Goal: Information Seeking & Learning: Find specific fact

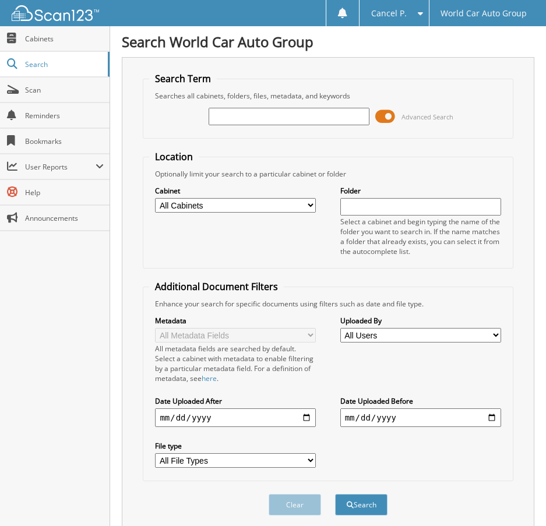
click at [268, 113] on input "text" at bounding box center [288, 116] width 161 height 17
click at [319, 110] on input "text" at bounding box center [288, 116] width 161 height 17
paste input "[PERSON_NAME]"
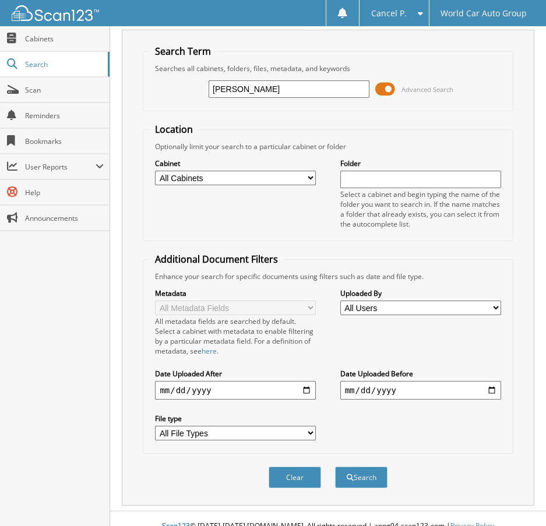
scroll to position [43, 0]
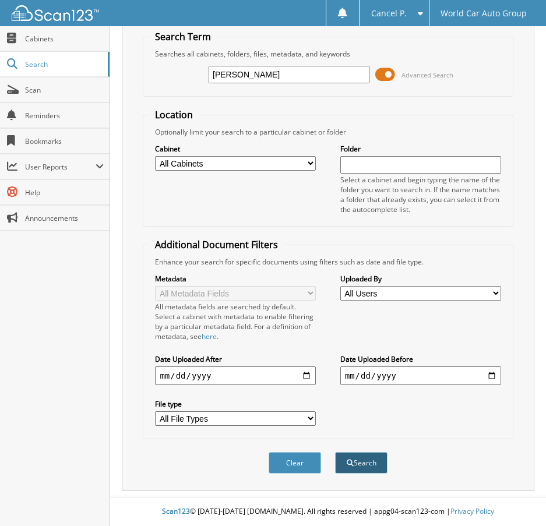
type input "[PERSON_NAME]"
click at [387, 468] on button "Search" at bounding box center [361, 463] width 52 height 22
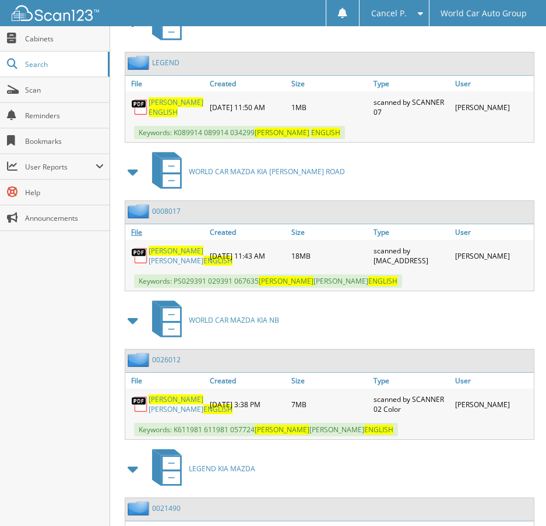
scroll to position [582, 0]
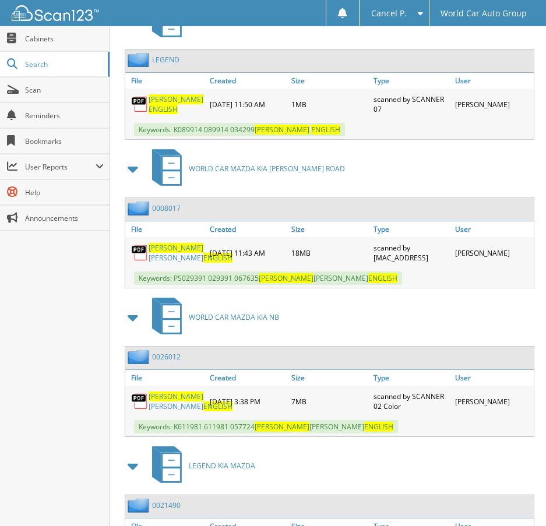
click at [178, 104] on span "ENGLISH" at bounding box center [162, 109] width 29 height 10
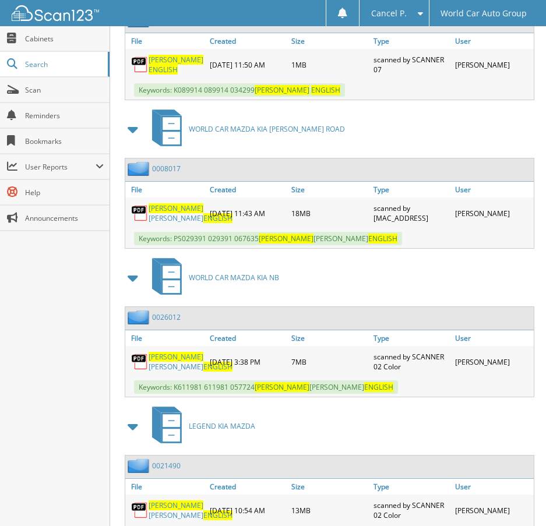
scroll to position [640, 0]
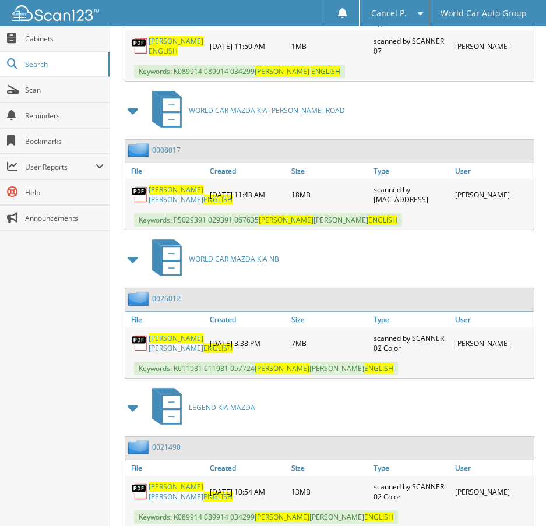
click at [203, 196] on span "ENGLISH" at bounding box center [217, 199] width 29 height 10
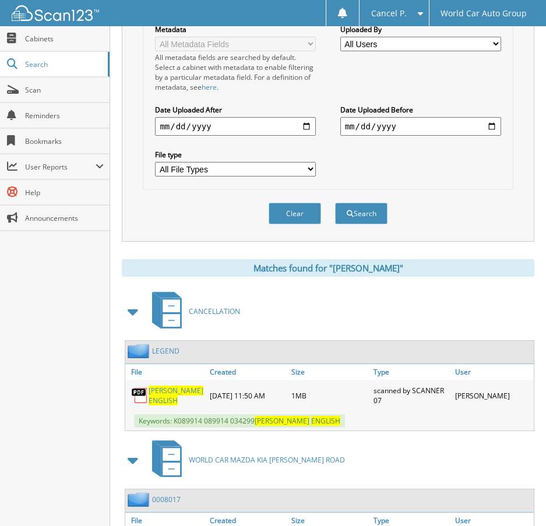
click at [303, 220] on button "Clear" at bounding box center [294, 214] width 52 height 22
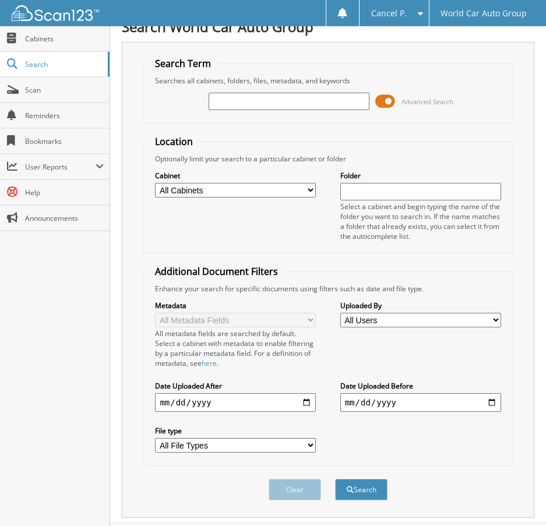
scroll to position [0, 0]
